Goal: Navigation & Orientation: Understand site structure

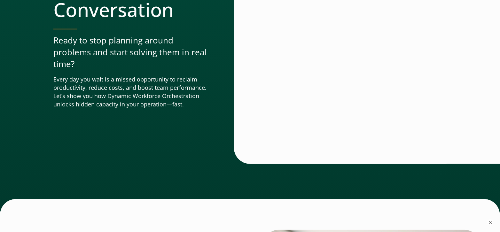
scroll to position [128, 0]
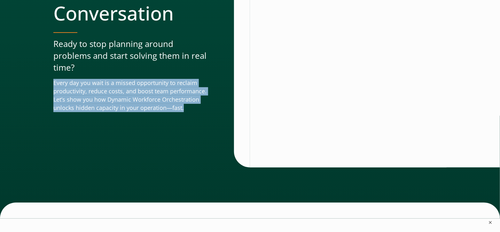
drag, startPoint x: 40, startPoint y: 134, endPoint x: 173, endPoint y: 179, distance: 139.7
click at [173, 112] on p "Every day you wait is a missed opportunity to reclaim productivity, reduce cost…" at bounding box center [130, 95] width 155 height 33
copy p "Every day you wait is a missed opportunity to reclaim productivity, reduce cost…"
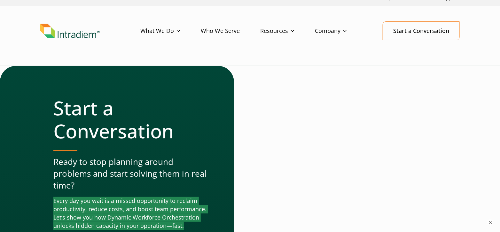
scroll to position [0, 0]
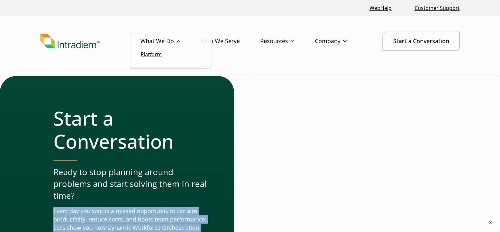
click at [141, 58] on link "Platform" at bounding box center [151, 54] width 21 height 7
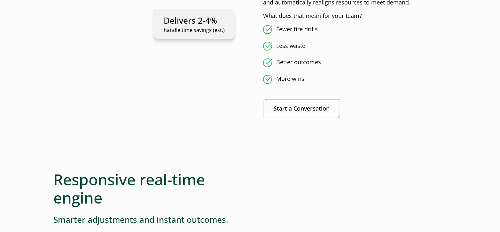
scroll to position [474, 0]
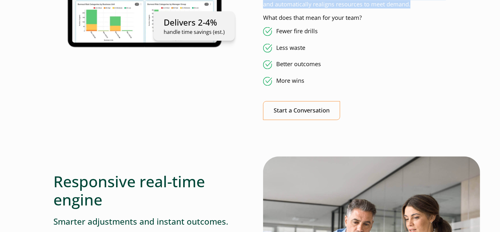
drag, startPoint x: 269, startPoint y: 88, endPoint x: 411, endPoint y: 119, distance: 145.7
drag, startPoint x: 411, startPoint y: 119, endPoint x: 404, endPoint y: 124, distance: 7.6
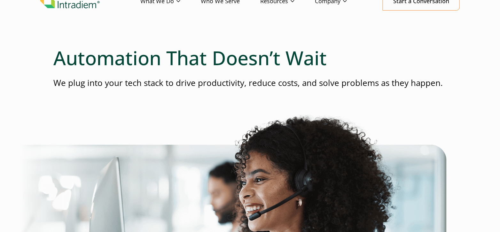
scroll to position [0, 0]
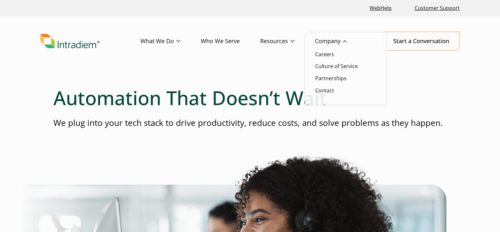
click at [319, 50] on link "Company" at bounding box center [341, 41] width 52 height 19
